Goal: Task Accomplishment & Management: Manage account settings

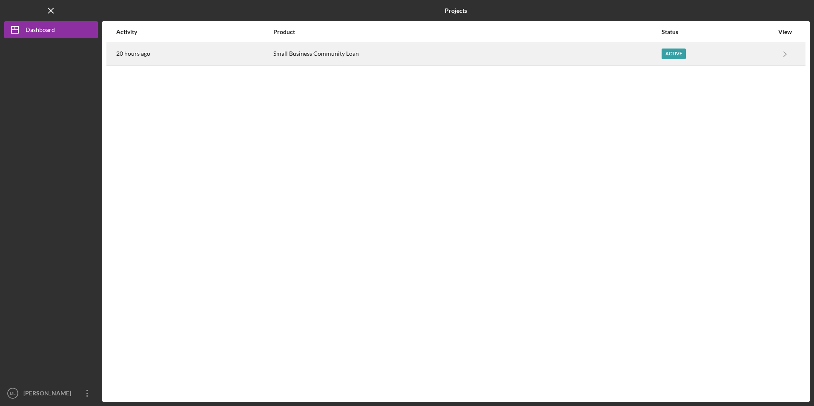
click at [182, 53] on div "20 hours ago" at bounding box center [194, 53] width 156 height 21
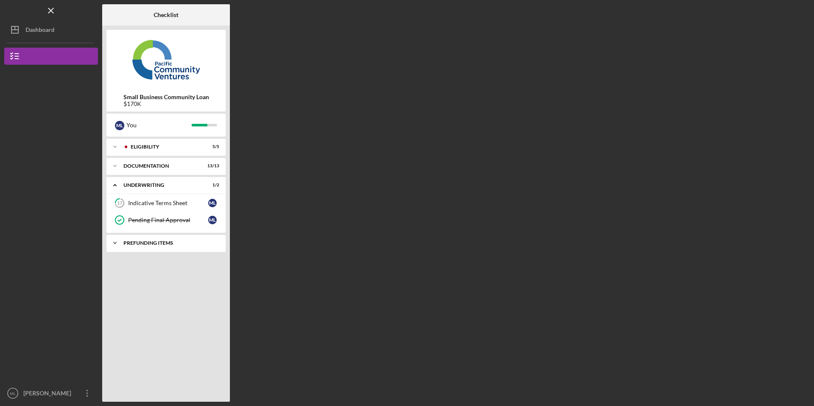
click at [162, 239] on div "Icon/Expander Prefunding Items 0 / 11" at bounding box center [165, 243] width 119 height 17
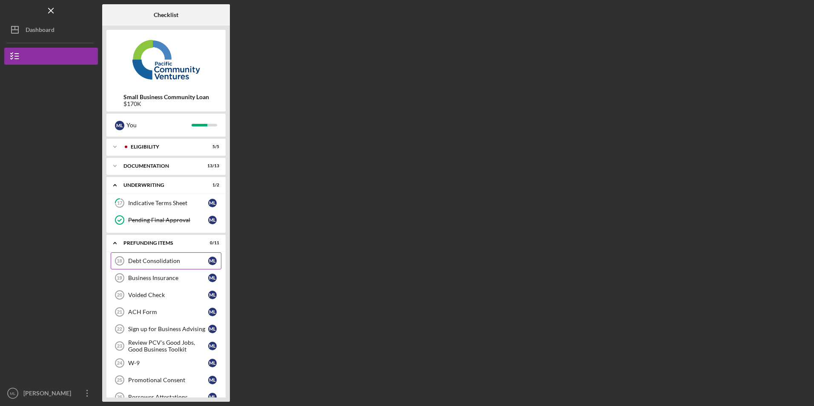
click at [165, 259] on div "Debt Consolidation" at bounding box center [168, 261] width 80 height 7
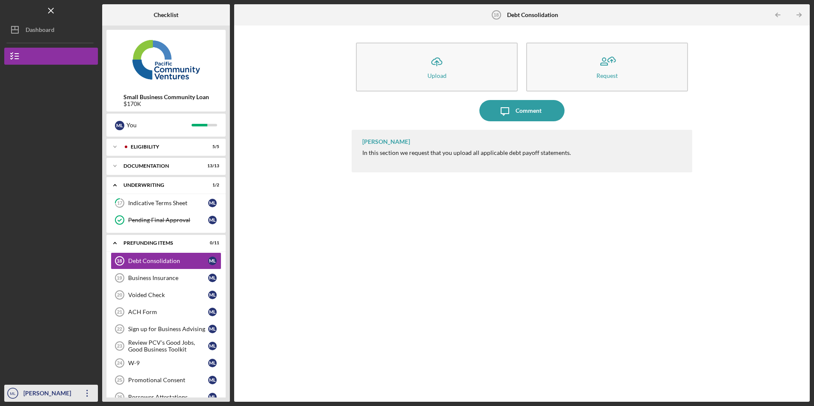
click at [90, 391] on icon "Icon/Overflow" at bounding box center [87, 393] width 21 height 21
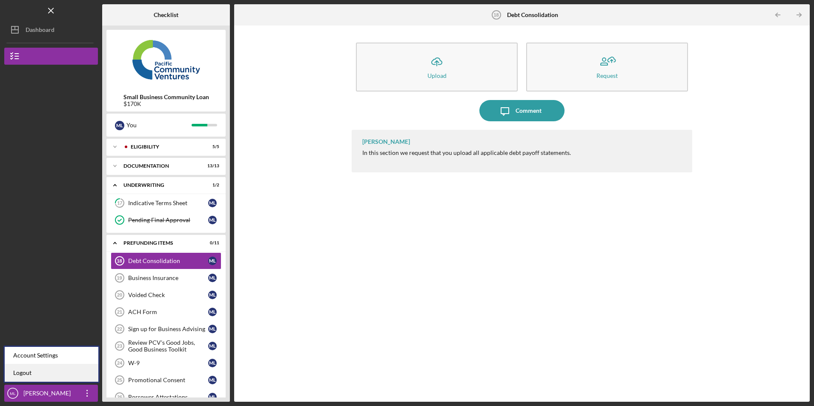
click at [69, 374] on link "Logout" at bounding box center [52, 373] width 94 height 17
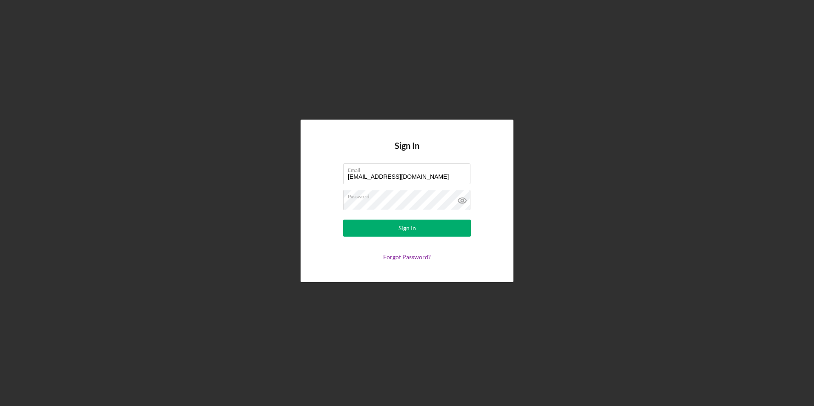
drag, startPoint x: 425, startPoint y: 177, endPoint x: 290, endPoint y: 177, distance: 135.9
click at [290, 177] on div "Sign In Email [EMAIL_ADDRESS][DOMAIN_NAME] Password Sign In Forgot Password?" at bounding box center [407, 201] width 806 height 402
type input "[EMAIL_ADDRESS][DOMAIN_NAME]"
click at [365, 234] on button "Sign In" at bounding box center [407, 228] width 128 height 17
